Goal: Obtain resource: Download file/media

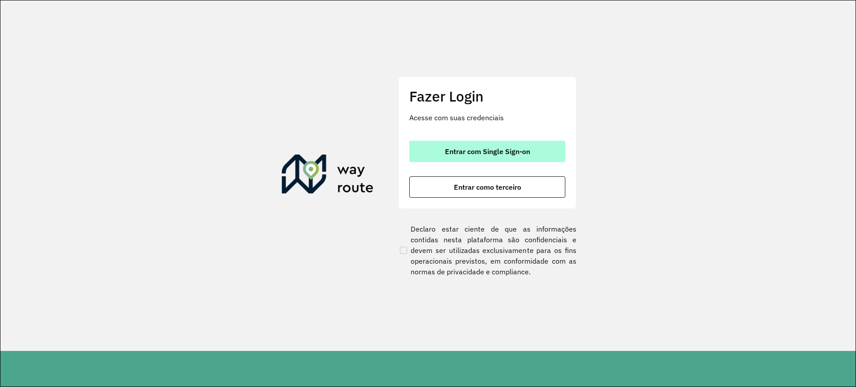
click at [469, 149] on span "Entrar com Single Sign-on" at bounding box center [487, 151] width 85 height 7
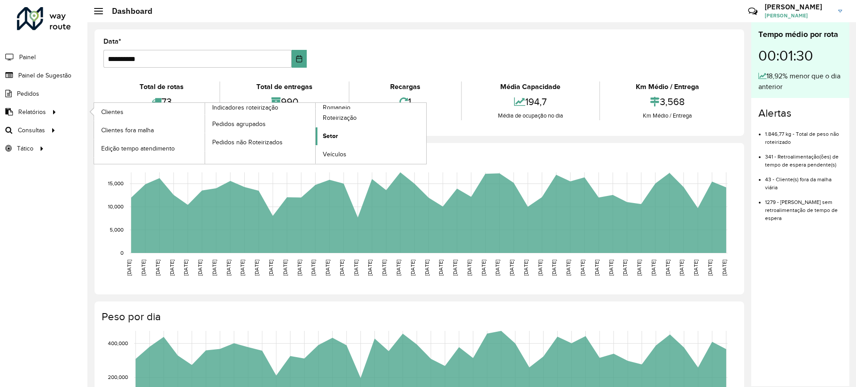
drag, startPoint x: 344, startPoint y: 130, endPoint x: 330, endPoint y: 135, distance: 14.8
click at [329, 135] on span "Setor" at bounding box center [330, 135] width 15 height 9
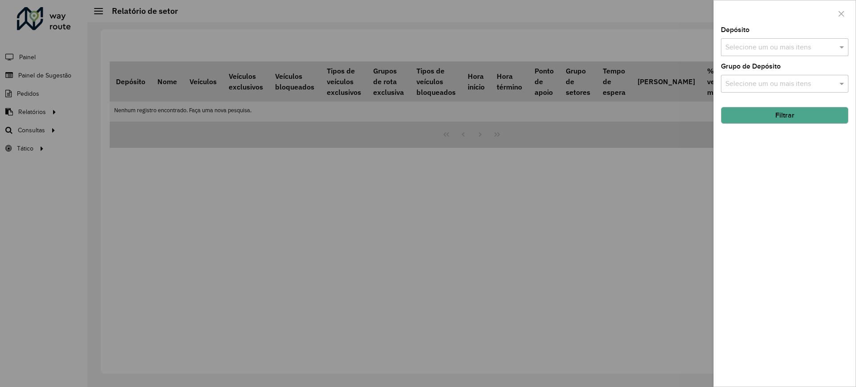
click at [733, 35] on label "Depósito" at bounding box center [735, 30] width 29 height 11
click at [733, 39] on div "Selecione um ou mais itens" at bounding box center [784, 47] width 127 height 18
click at [744, 88] on div "CDD Contagem" at bounding box center [784, 91] width 127 height 15
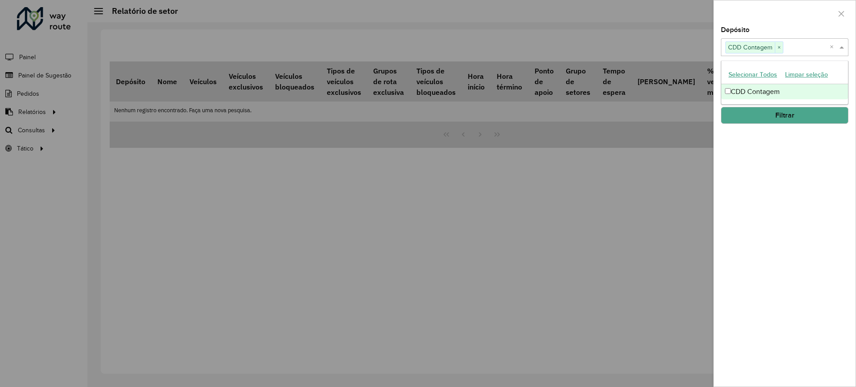
click at [752, 115] on button "Filtrar" at bounding box center [784, 115] width 127 height 17
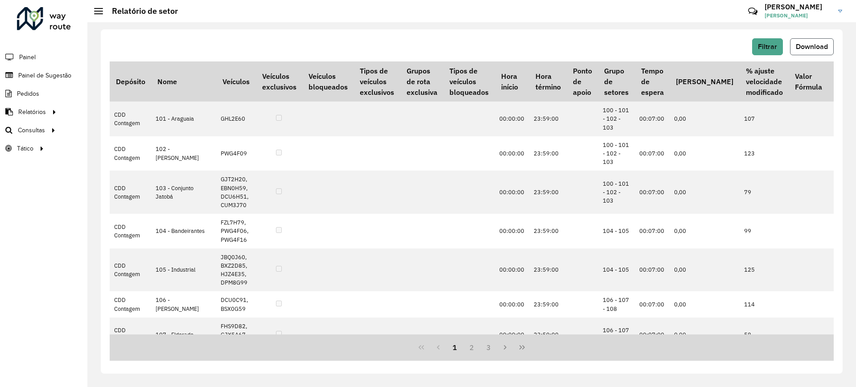
click at [794, 49] on button "Download" at bounding box center [812, 46] width 44 height 17
